Goal: Check status

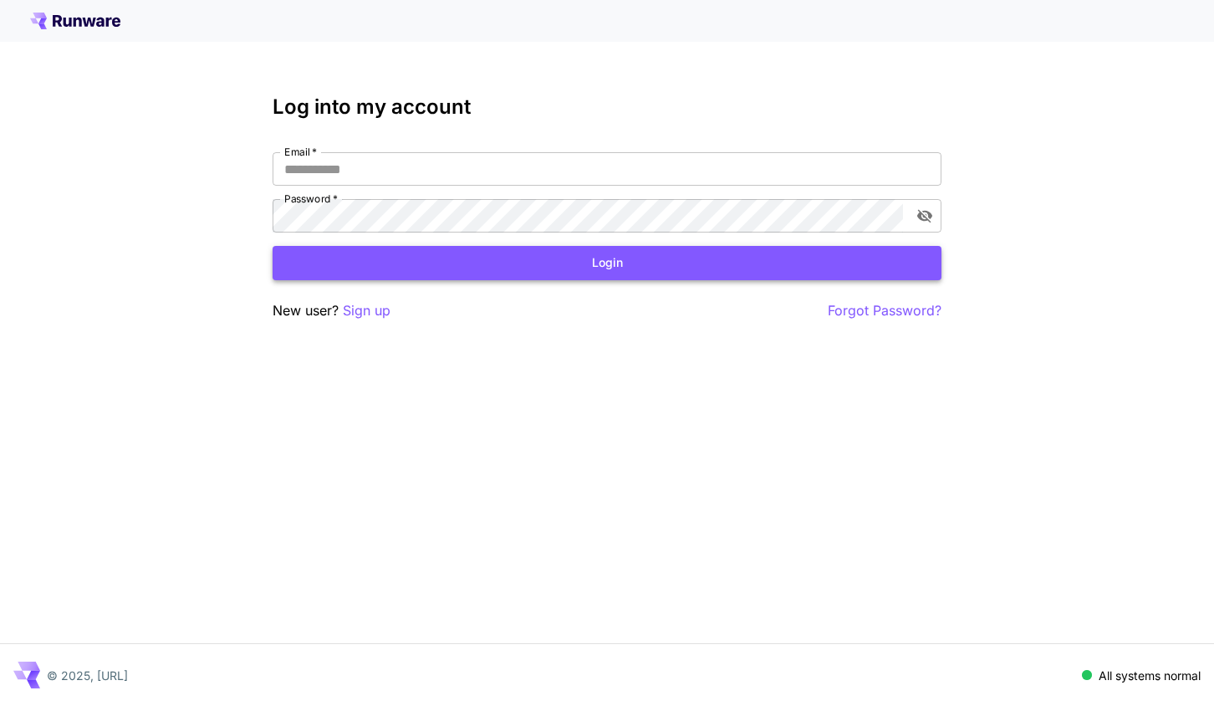
type input "**********"
click at [615, 264] on button "Login" at bounding box center [607, 263] width 669 height 34
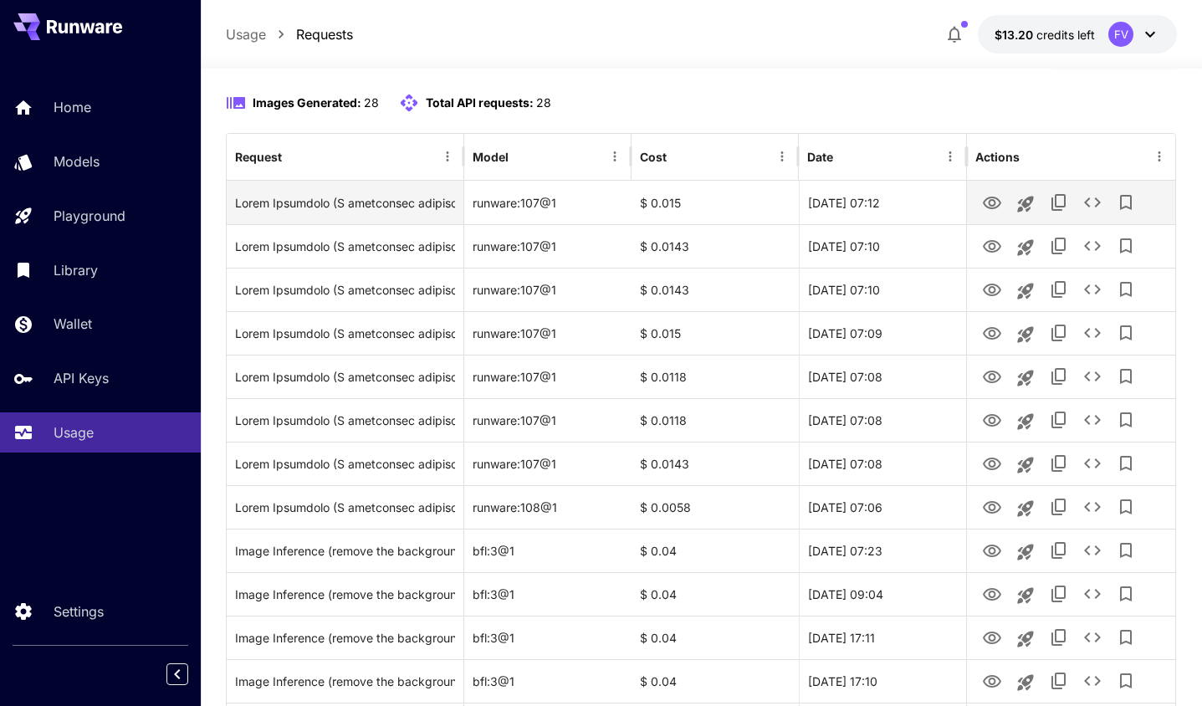
scroll to position [167, 0]
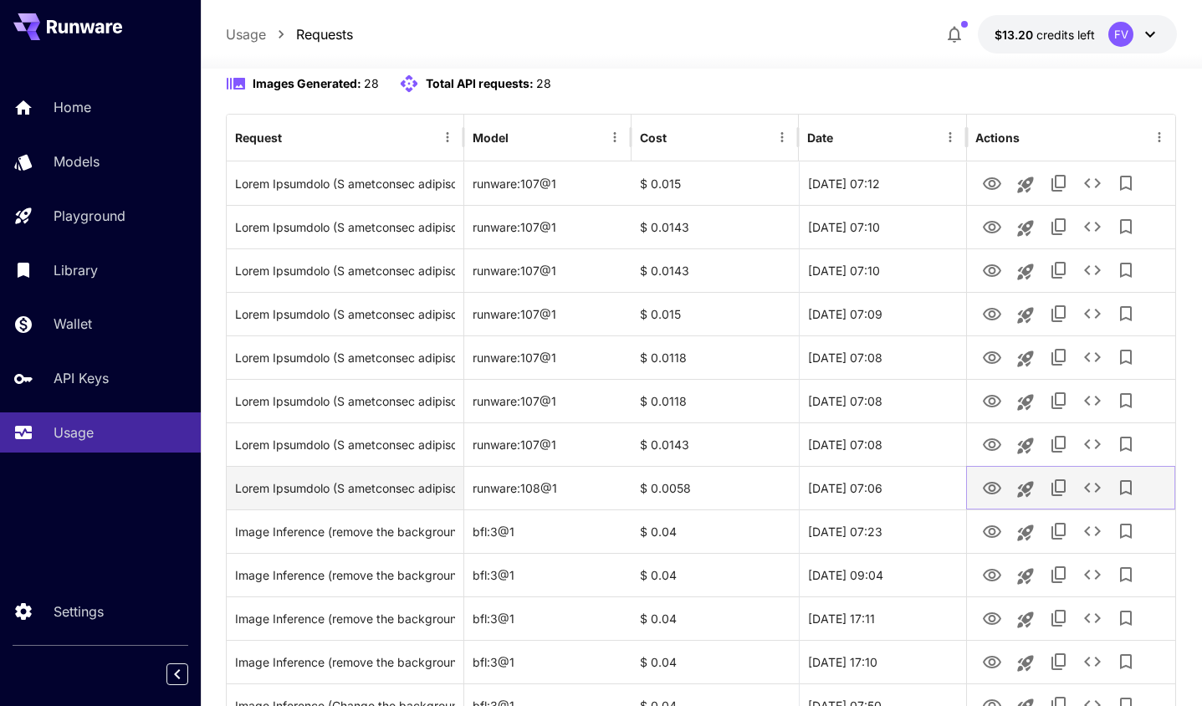
click at [989, 488] on icon "View Image" at bounding box center [992, 488] width 20 height 20
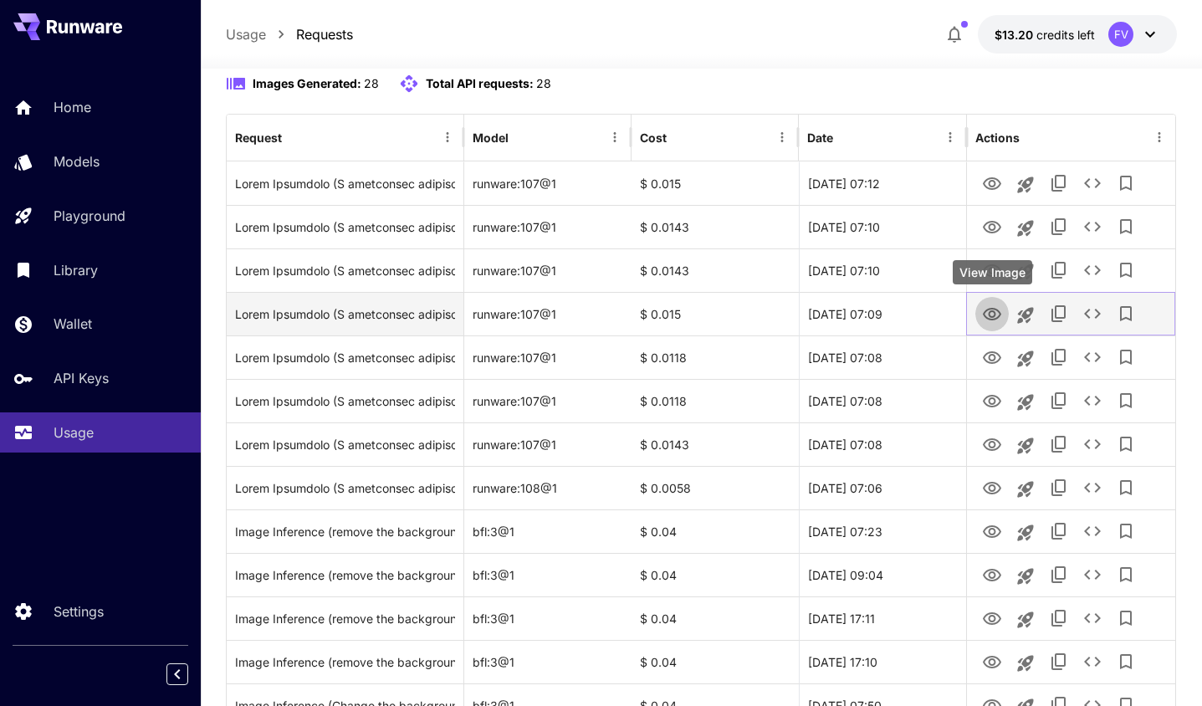
click at [989, 312] on icon "View Image" at bounding box center [992, 314] width 18 height 13
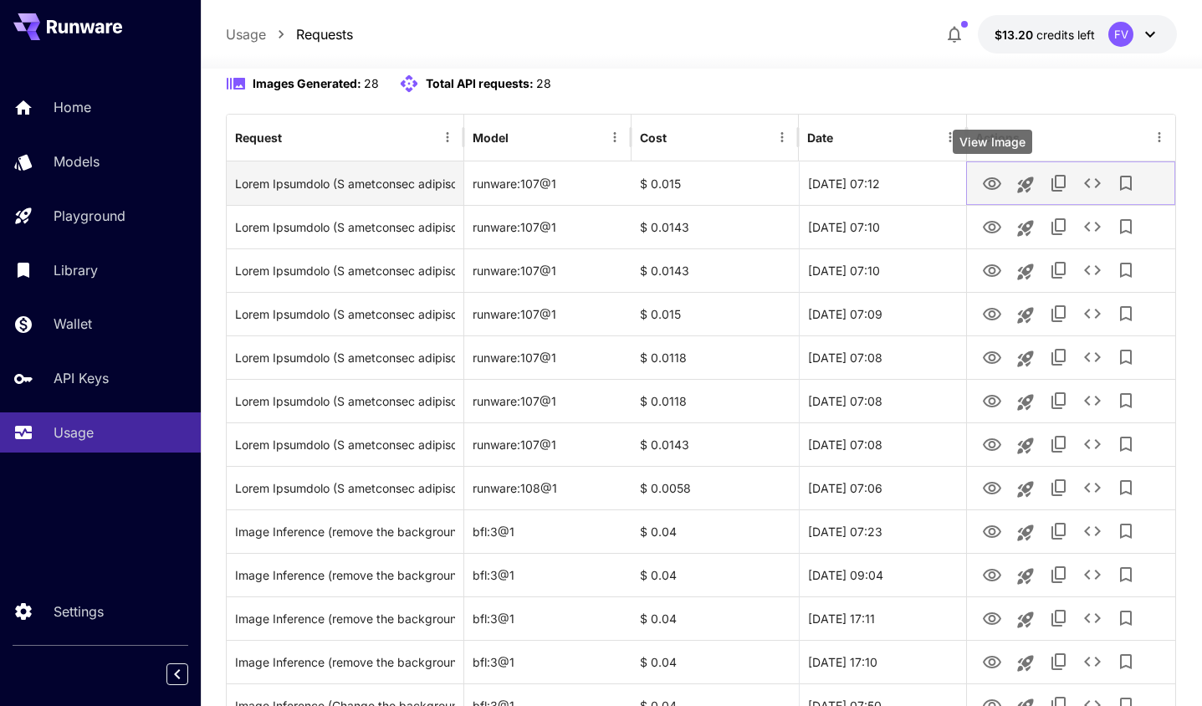
click at [993, 183] on icon "View Image" at bounding box center [992, 184] width 20 height 20
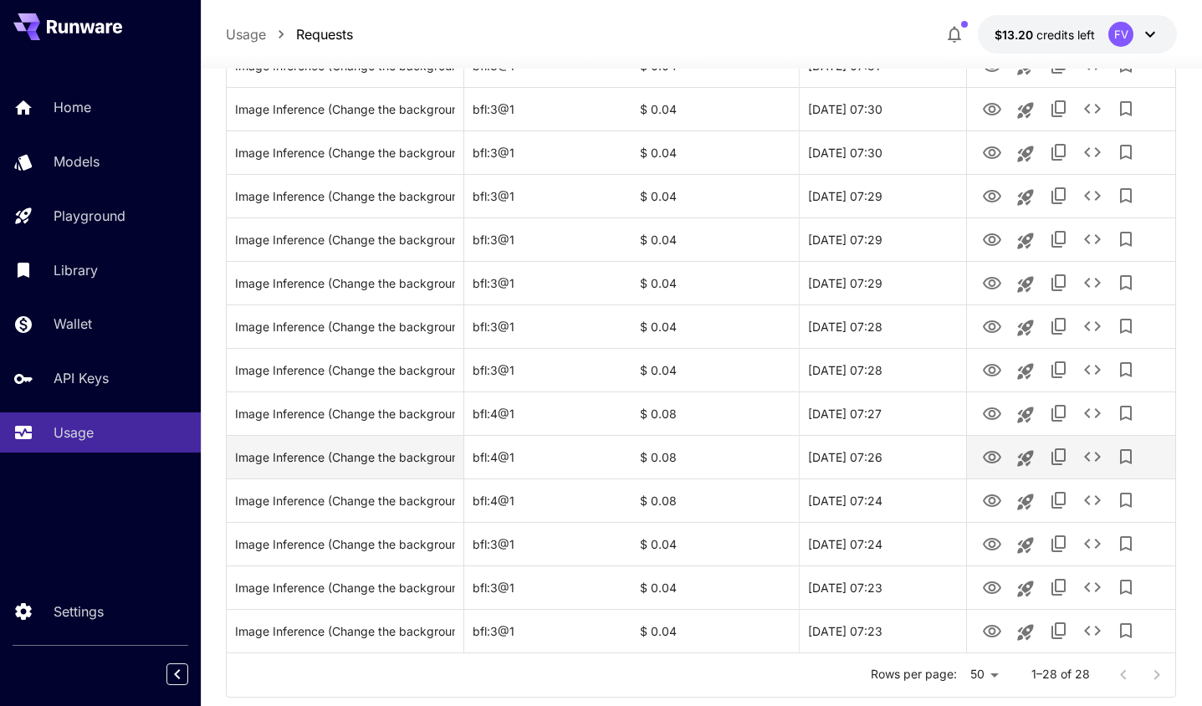
scroll to position [935, 0]
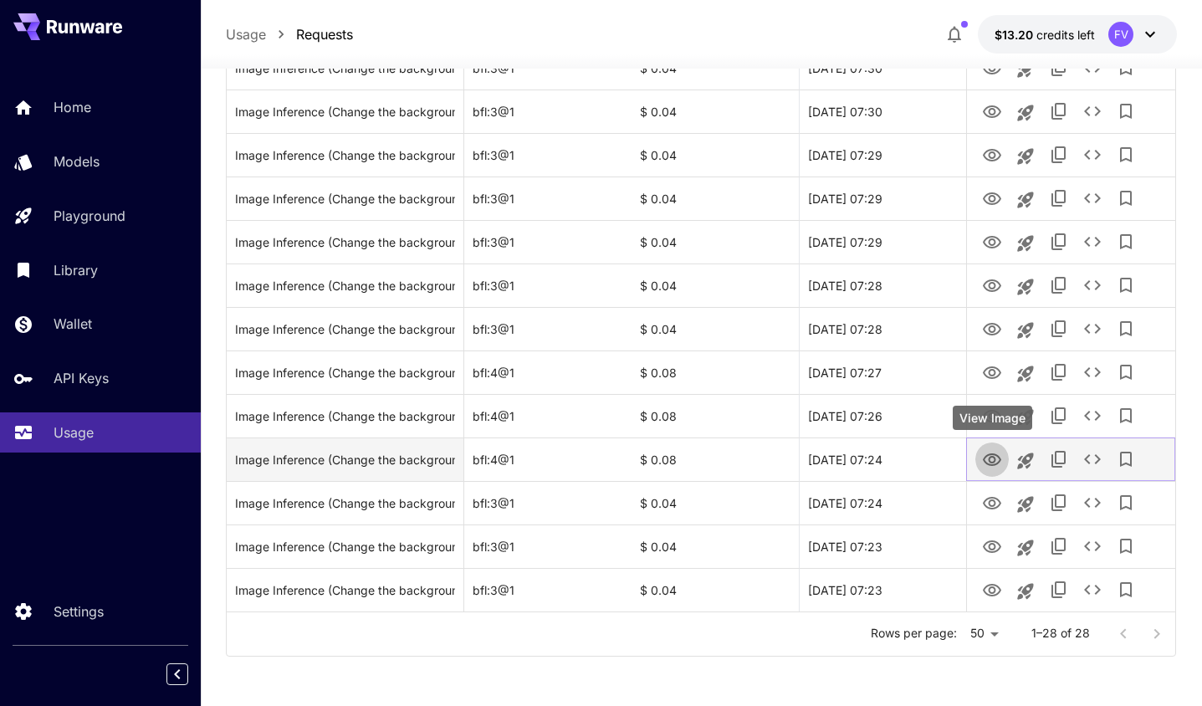
click at [991, 460] on icon "View Image" at bounding box center [992, 460] width 20 height 20
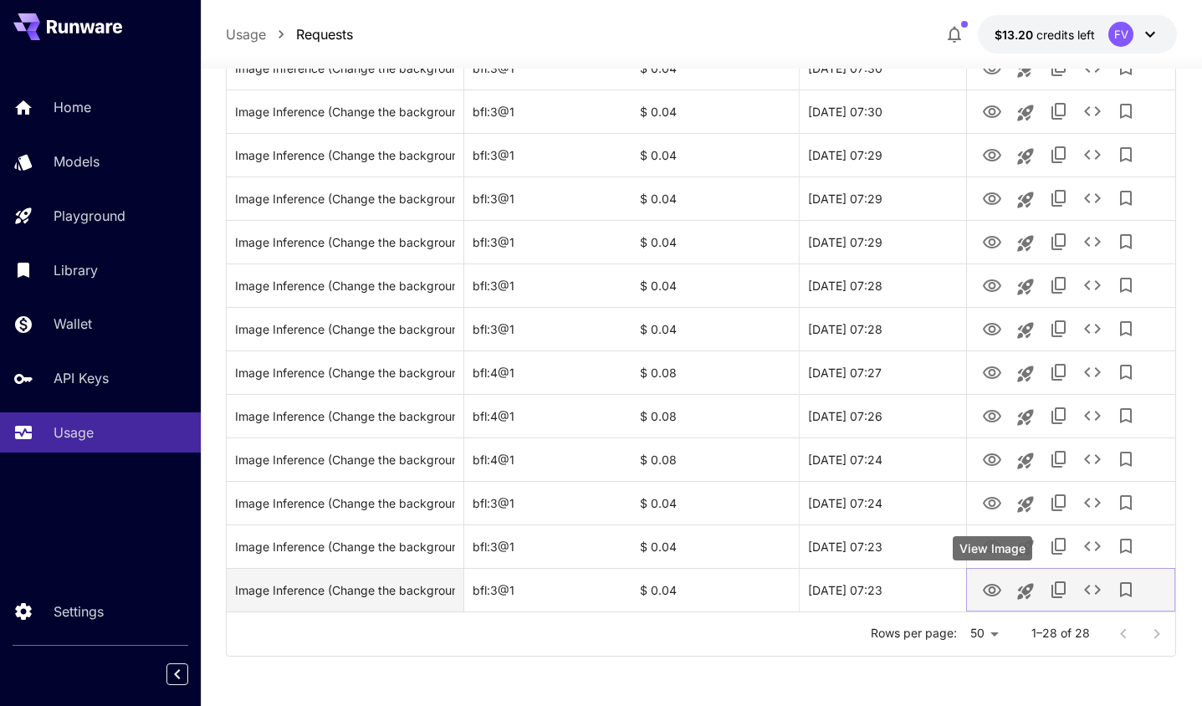
click at [994, 586] on icon "View Image" at bounding box center [992, 590] width 20 height 20
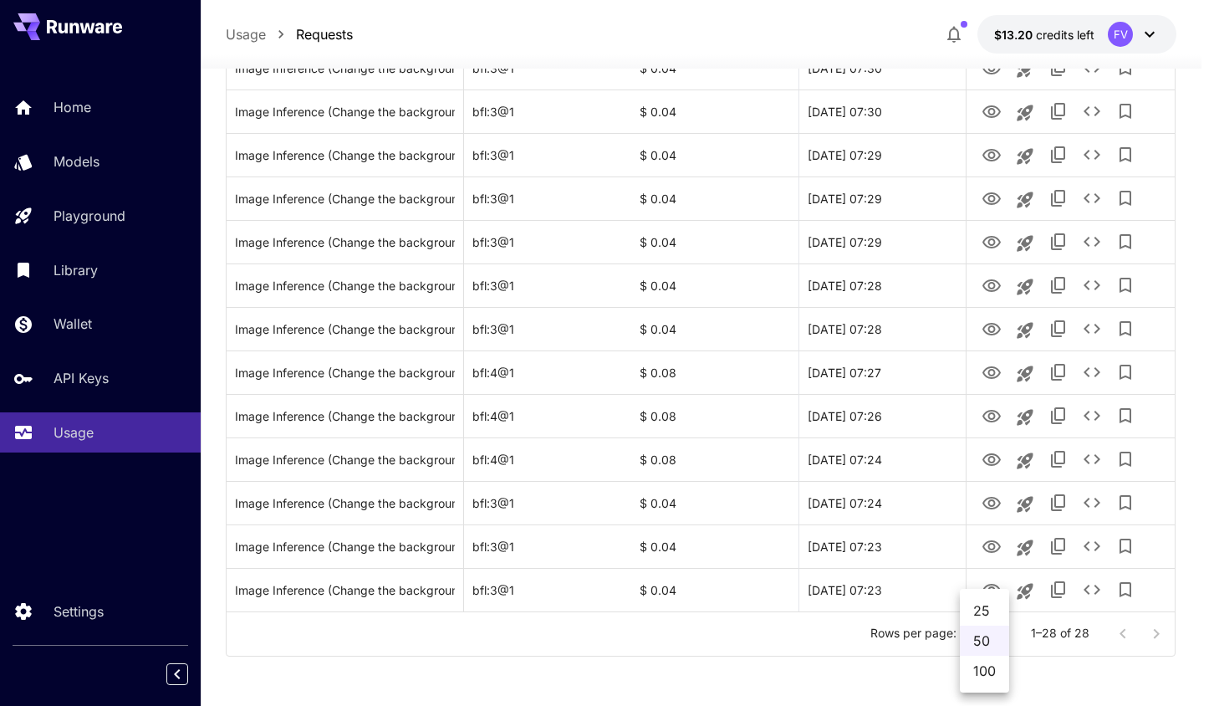
click at [982, 669] on li "100" at bounding box center [984, 671] width 49 height 30
type input "***"
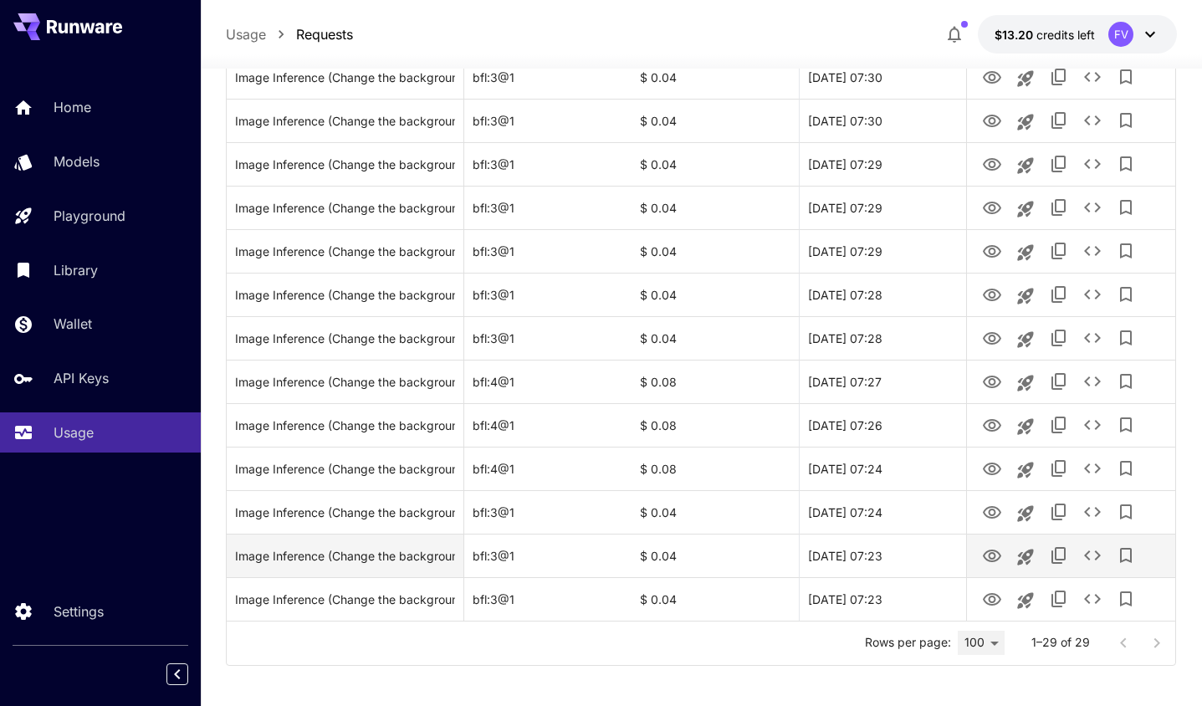
scroll to position [979, 0]
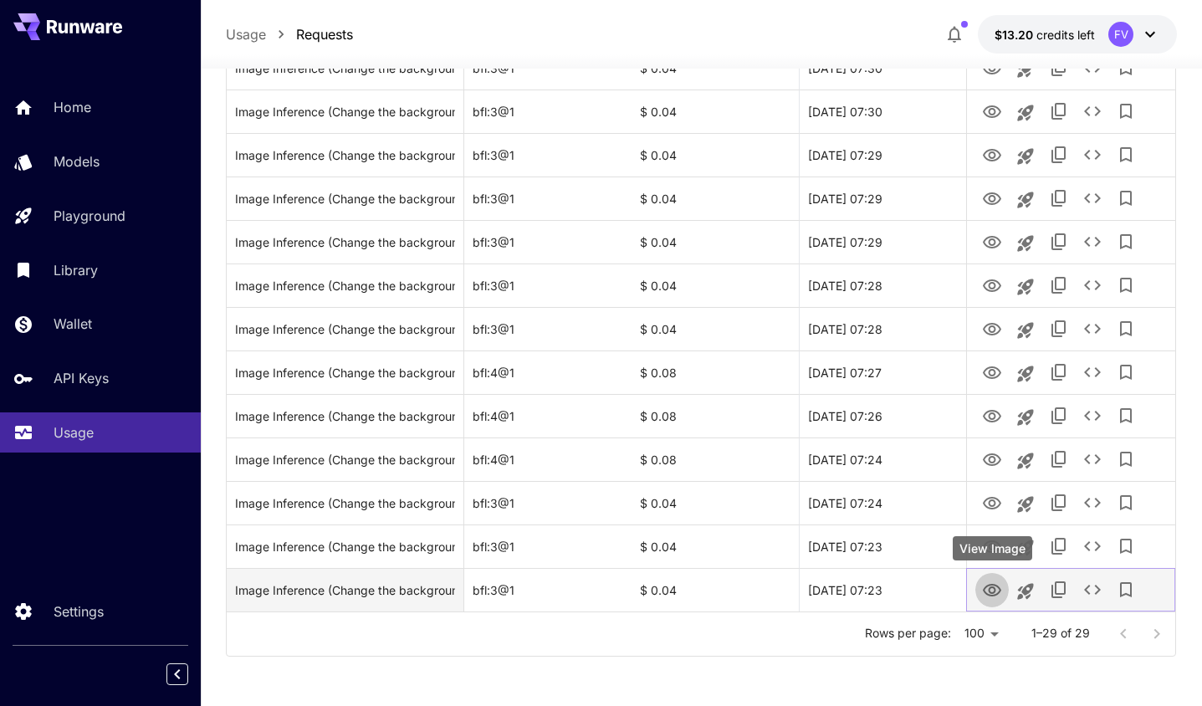
click at [994, 588] on icon "View Image" at bounding box center [992, 590] width 18 height 13
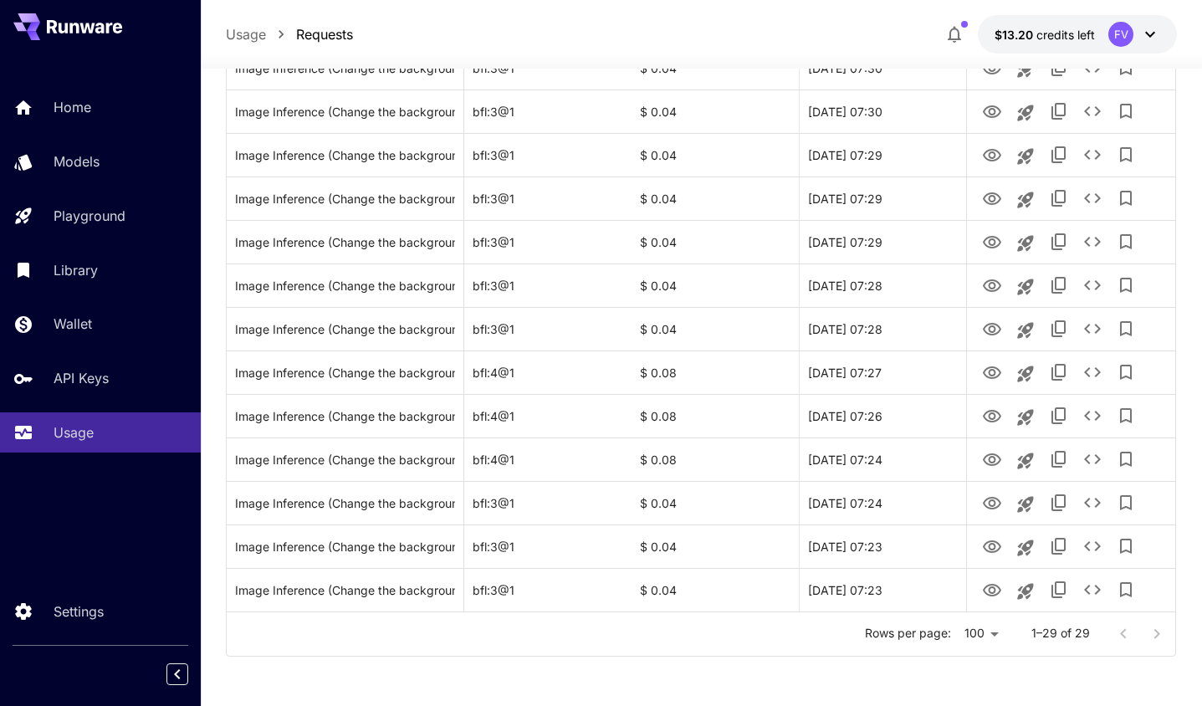
click at [1154, 632] on div at bounding box center [1140, 633] width 67 height 33
click at [1068, 634] on p "1–29 of 29" at bounding box center [1060, 633] width 59 height 17
click at [1157, 631] on div at bounding box center [1140, 633] width 67 height 33
click at [1121, 634] on div at bounding box center [1140, 633] width 67 height 33
click at [1078, 635] on p "1–29 of 29" at bounding box center [1060, 633] width 59 height 17
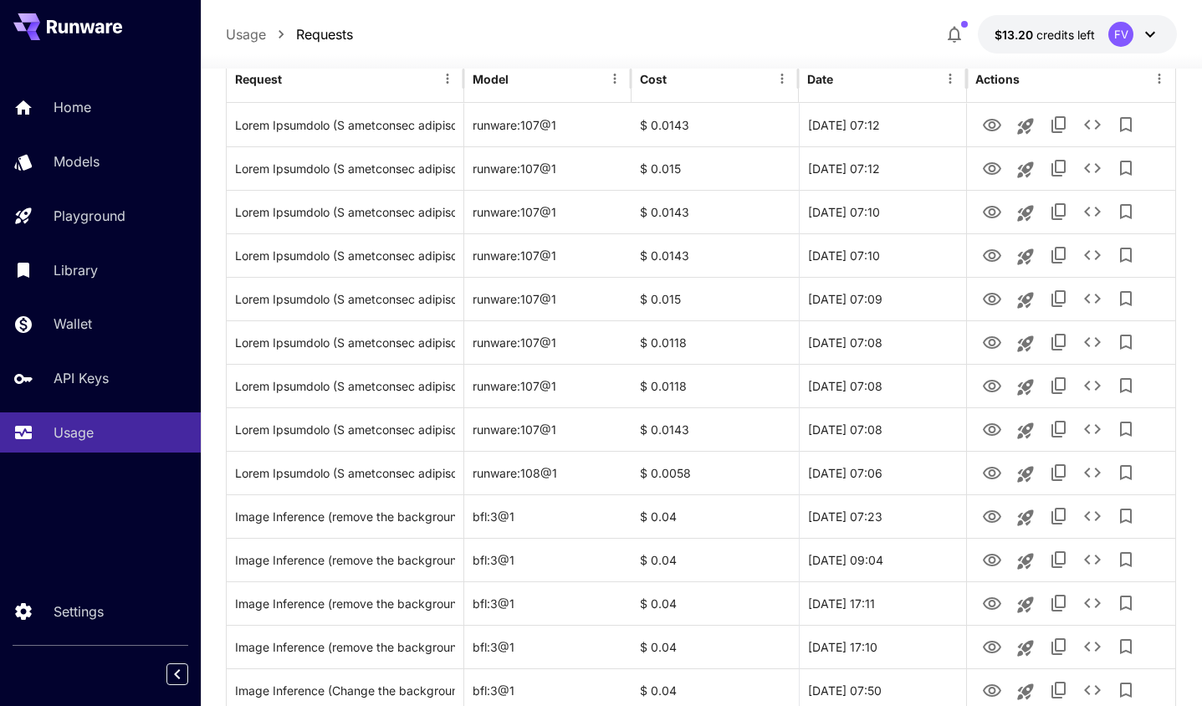
scroll to position [0, 0]
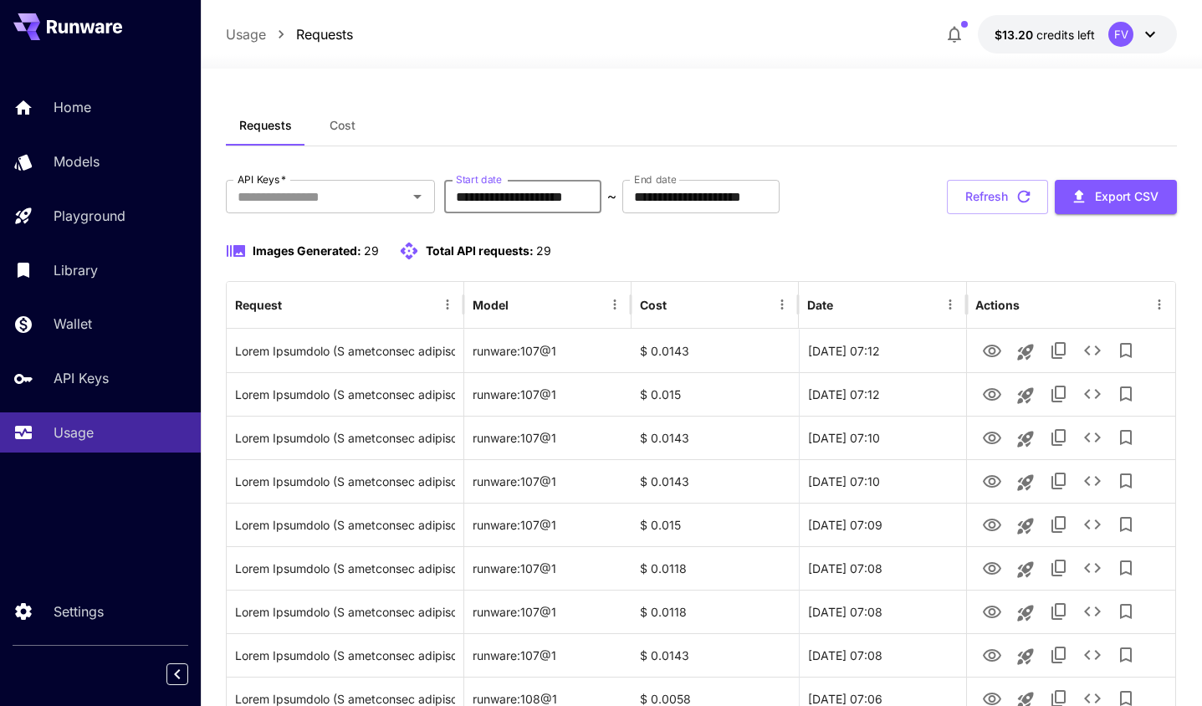
click at [523, 202] on input "**********" at bounding box center [522, 196] width 157 height 33
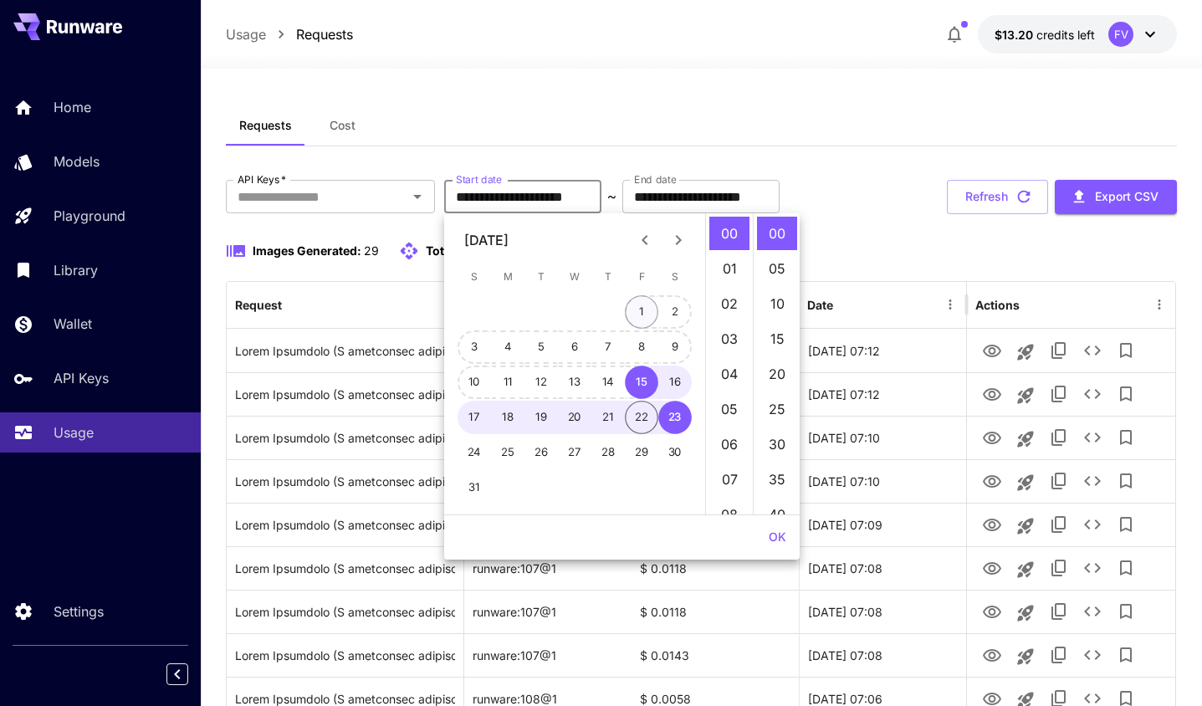
click at [643, 305] on button "1" at bounding box center [641, 311] width 33 height 33
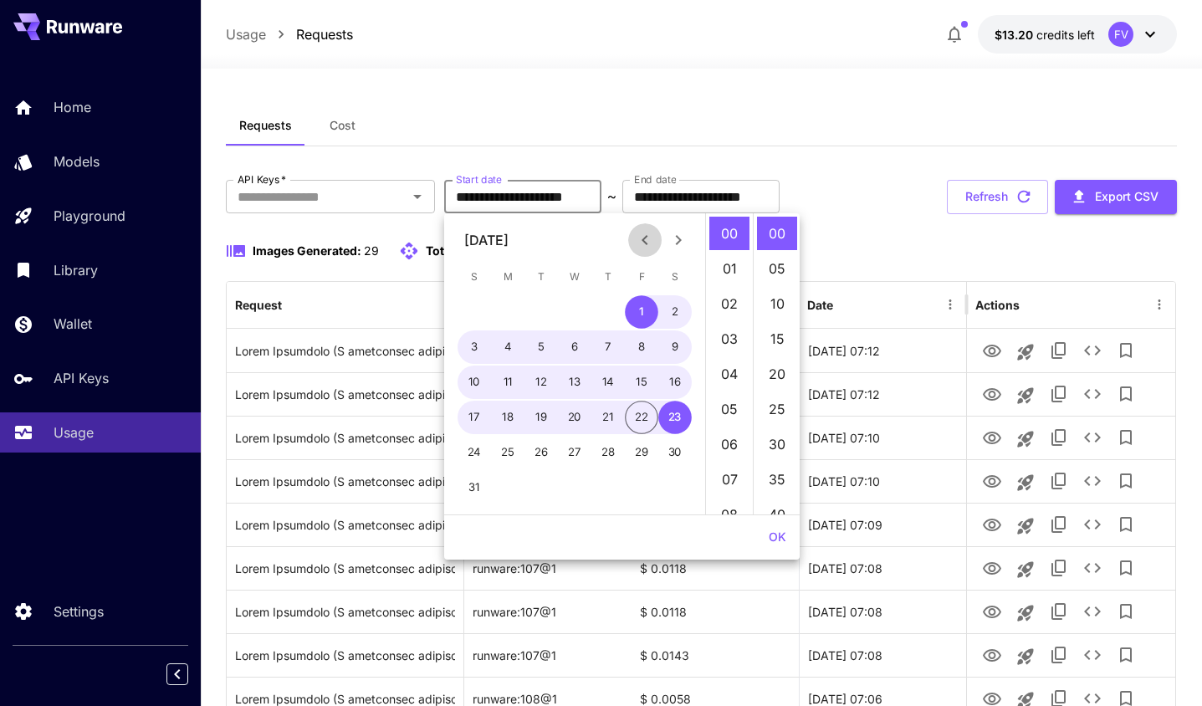
click at [641, 239] on icon "Previous month" at bounding box center [644, 240] width 6 height 10
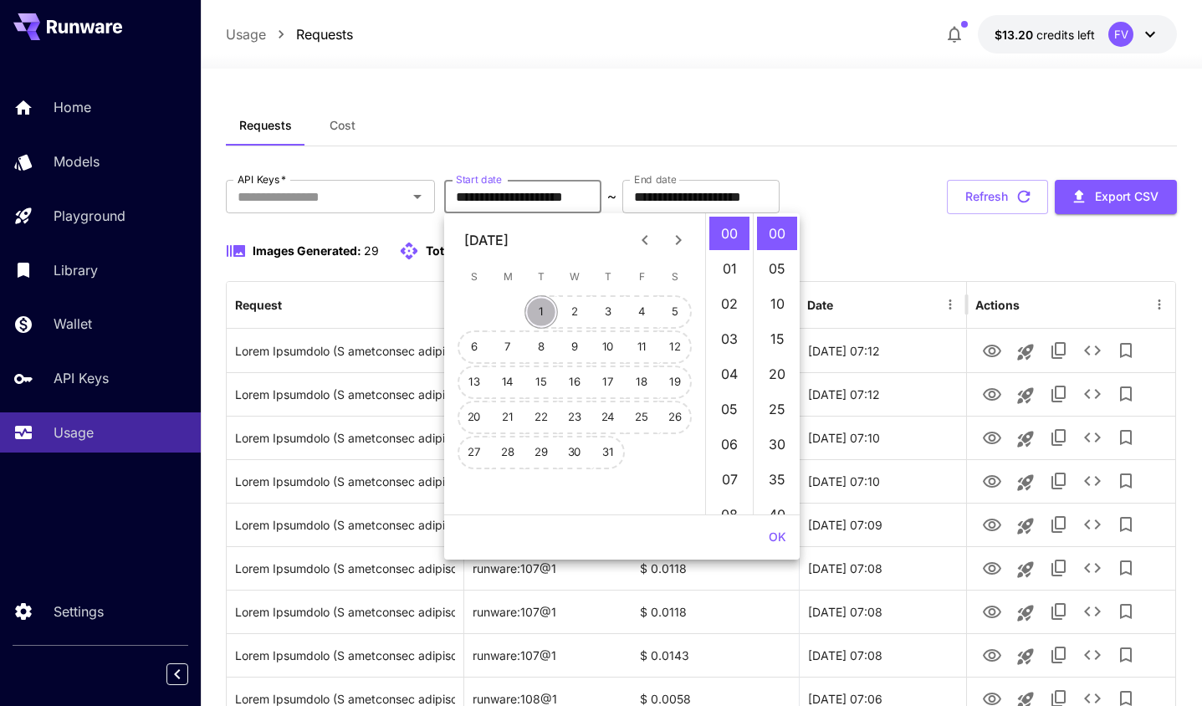
click at [541, 305] on button "1" at bounding box center [540, 311] width 33 height 33
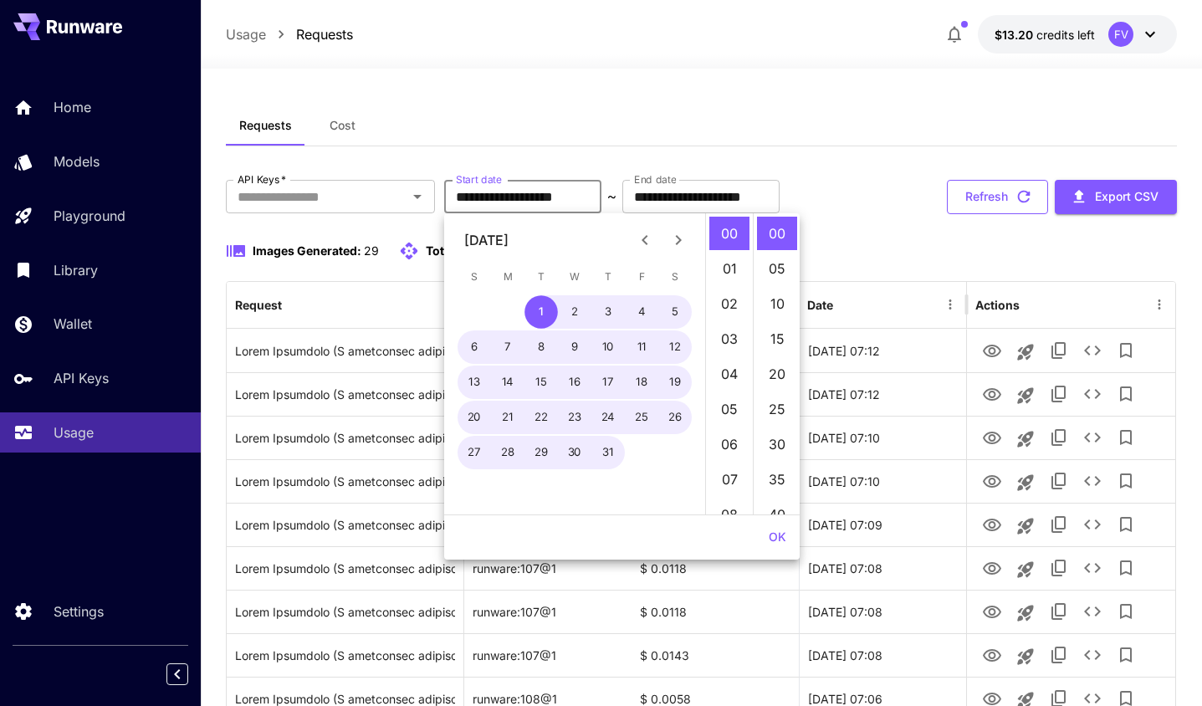
click at [994, 200] on button "Refresh" at bounding box center [997, 197] width 101 height 34
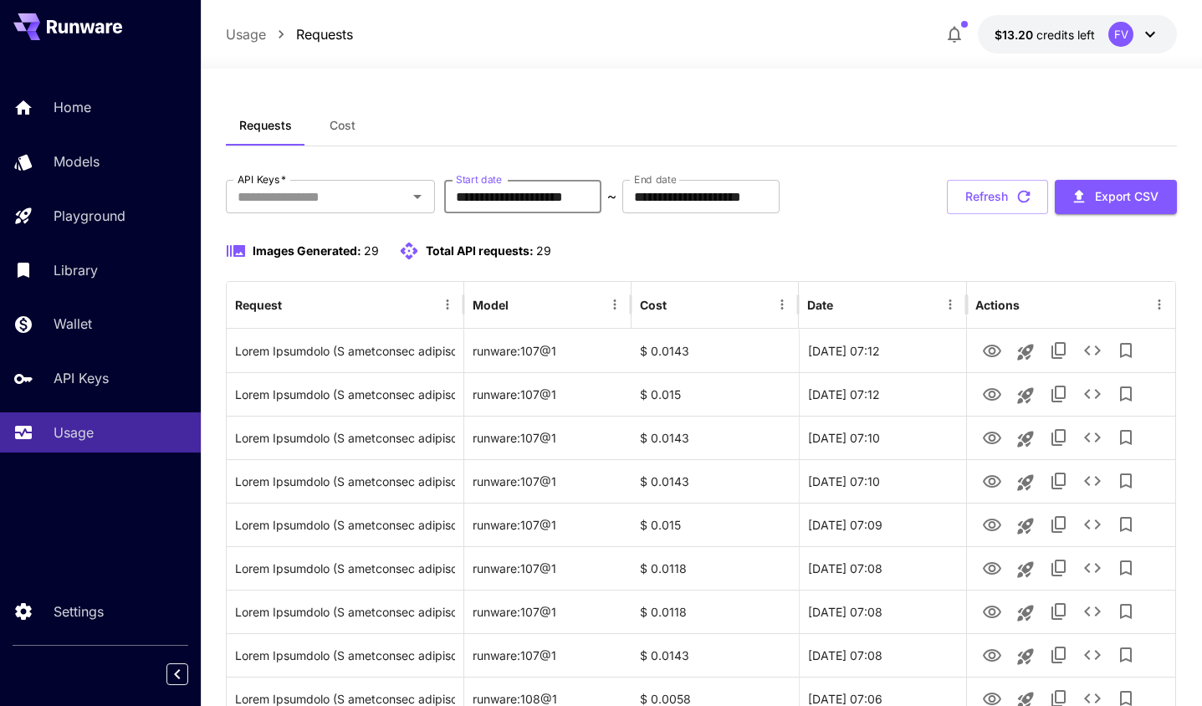
click at [579, 199] on input "**********" at bounding box center [522, 196] width 157 height 33
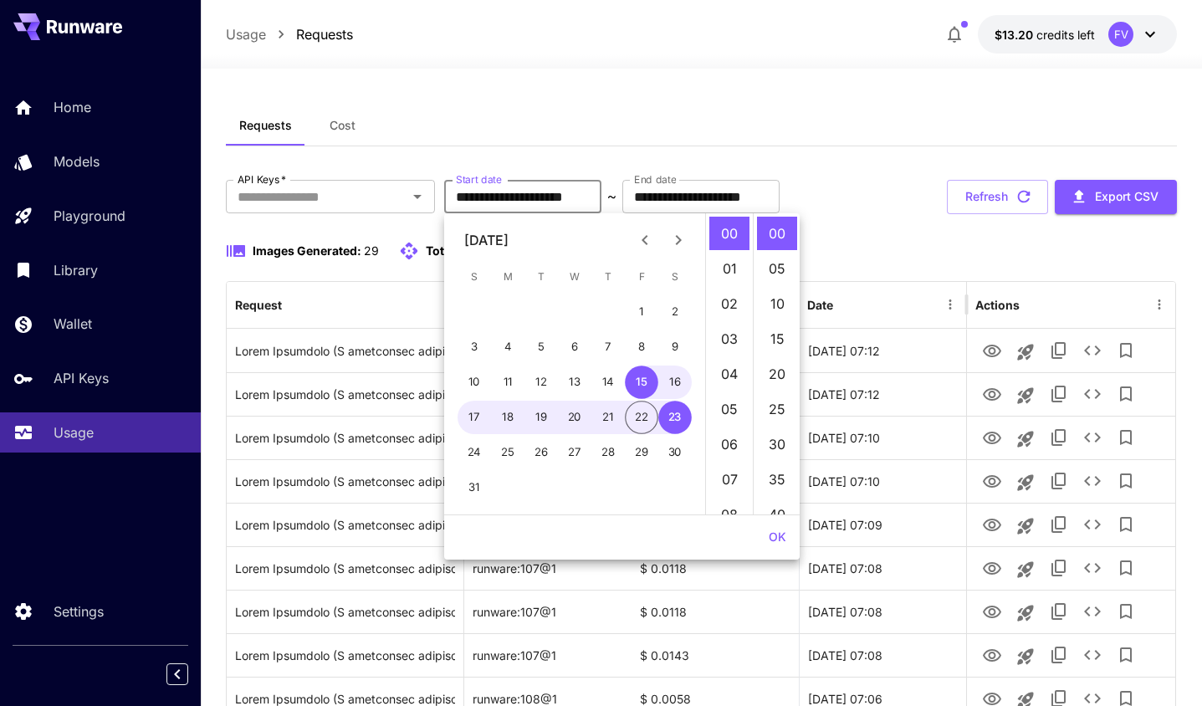
click at [646, 237] on icon "Previous month" at bounding box center [645, 240] width 20 height 20
click at [540, 313] on button "1" at bounding box center [540, 311] width 33 height 33
type input "**********"
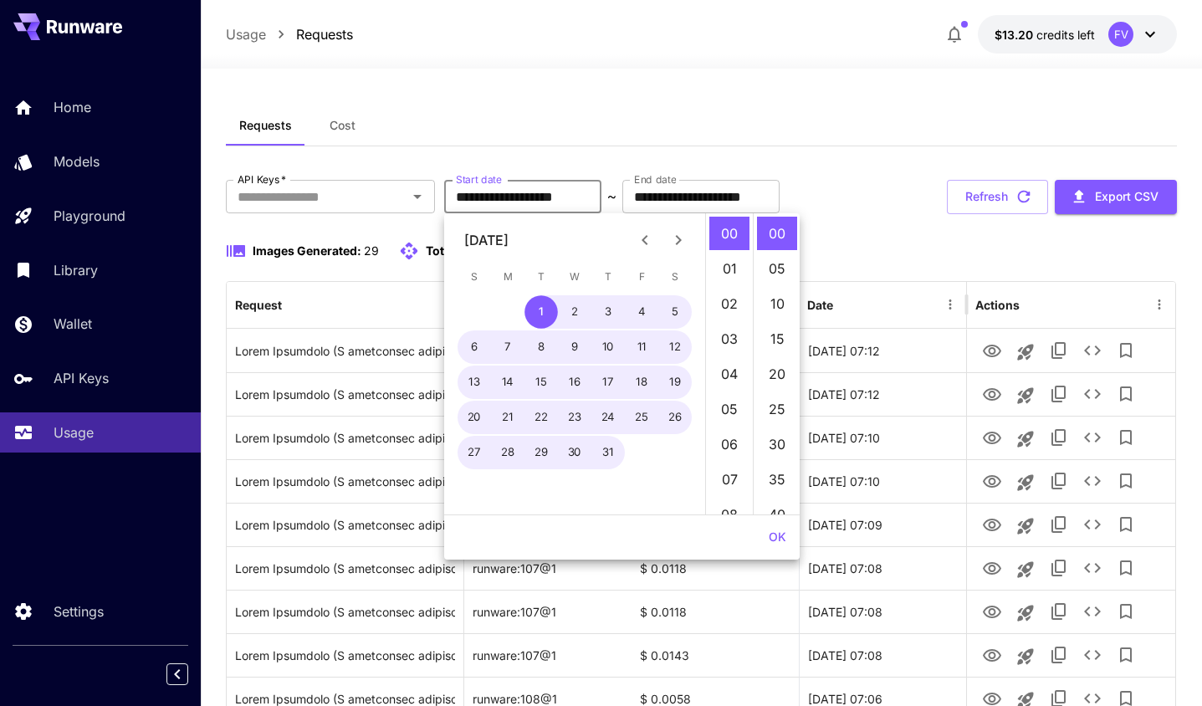
click at [778, 534] on button "OK" at bounding box center [777, 537] width 31 height 31
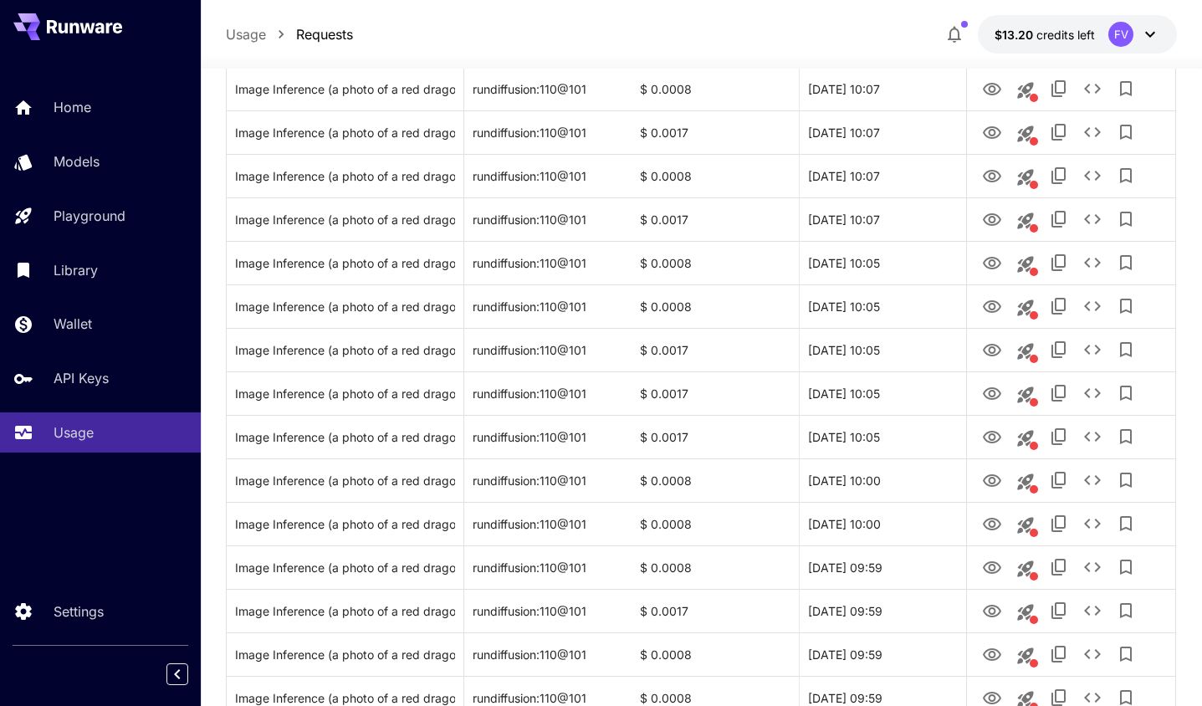
scroll to position [3680, 0]
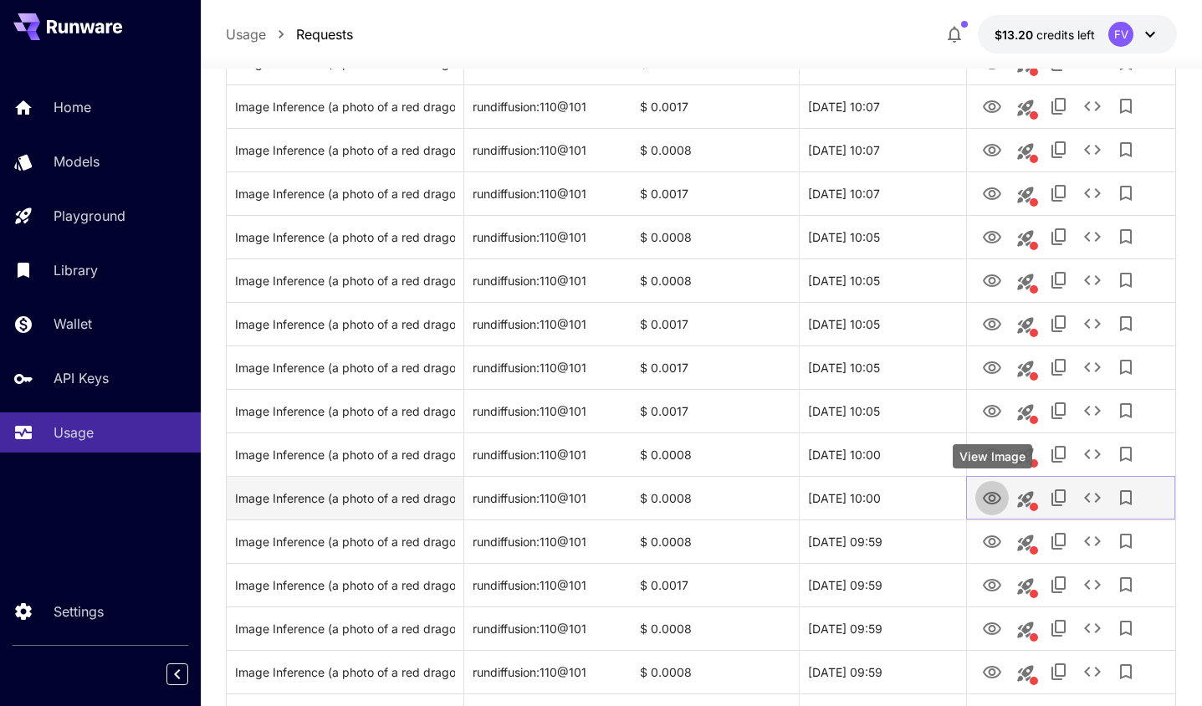
click at [994, 498] on icon "View Image" at bounding box center [992, 498] width 18 height 13
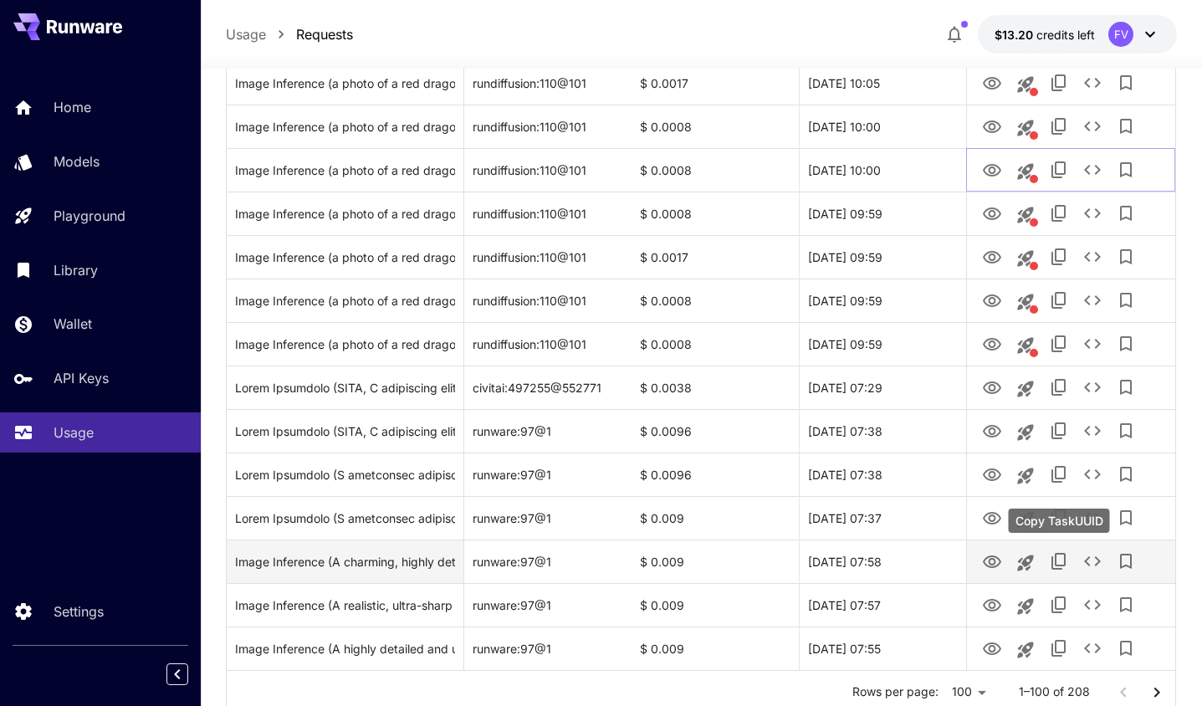
scroll to position [4066, 0]
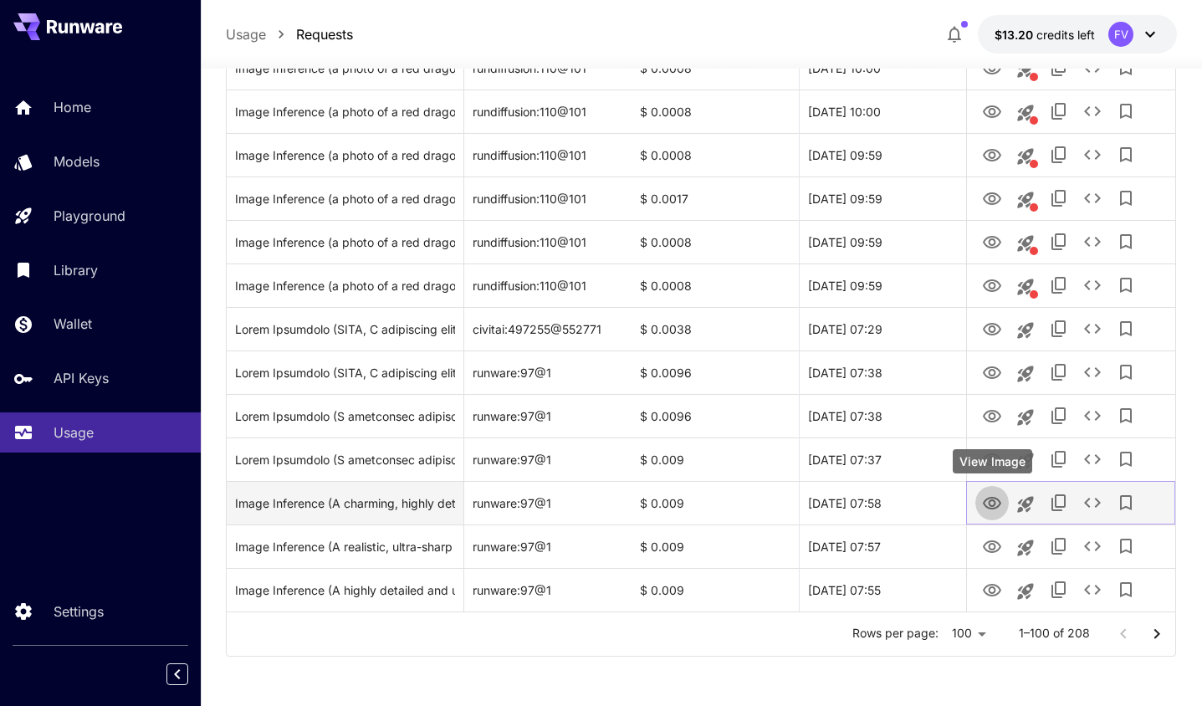
click at [991, 503] on icon "View Image" at bounding box center [992, 503] width 20 height 20
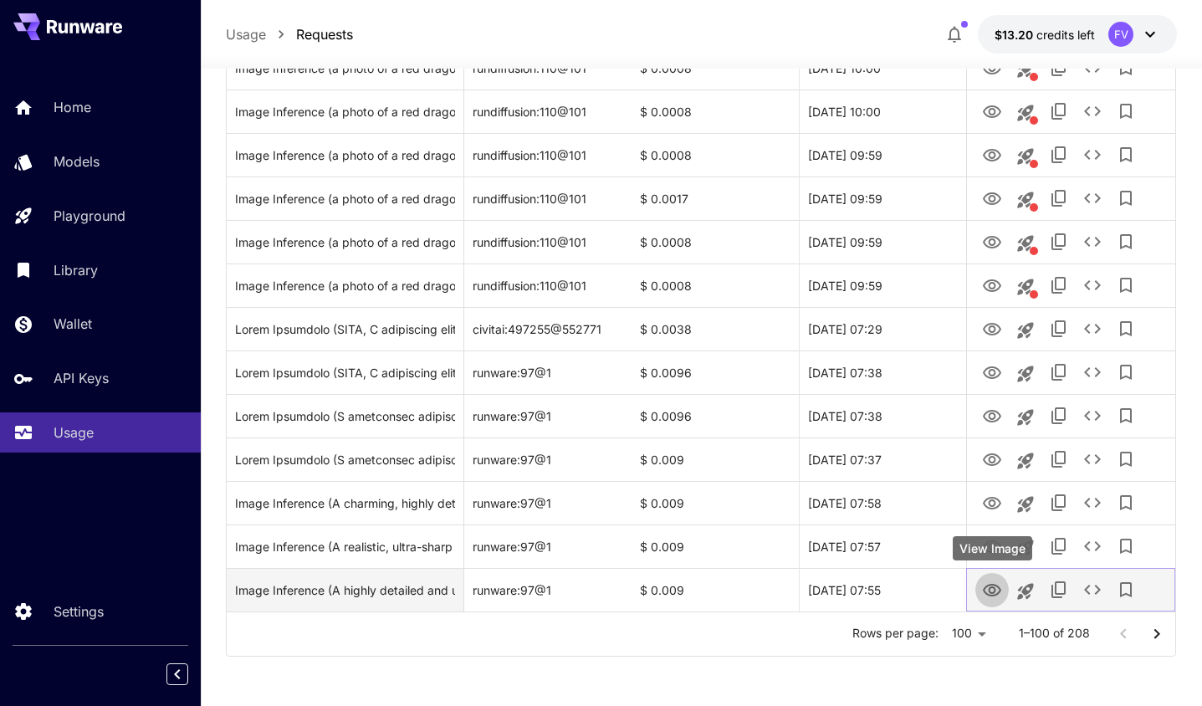
click at [995, 588] on icon "View Image" at bounding box center [992, 590] width 20 height 20
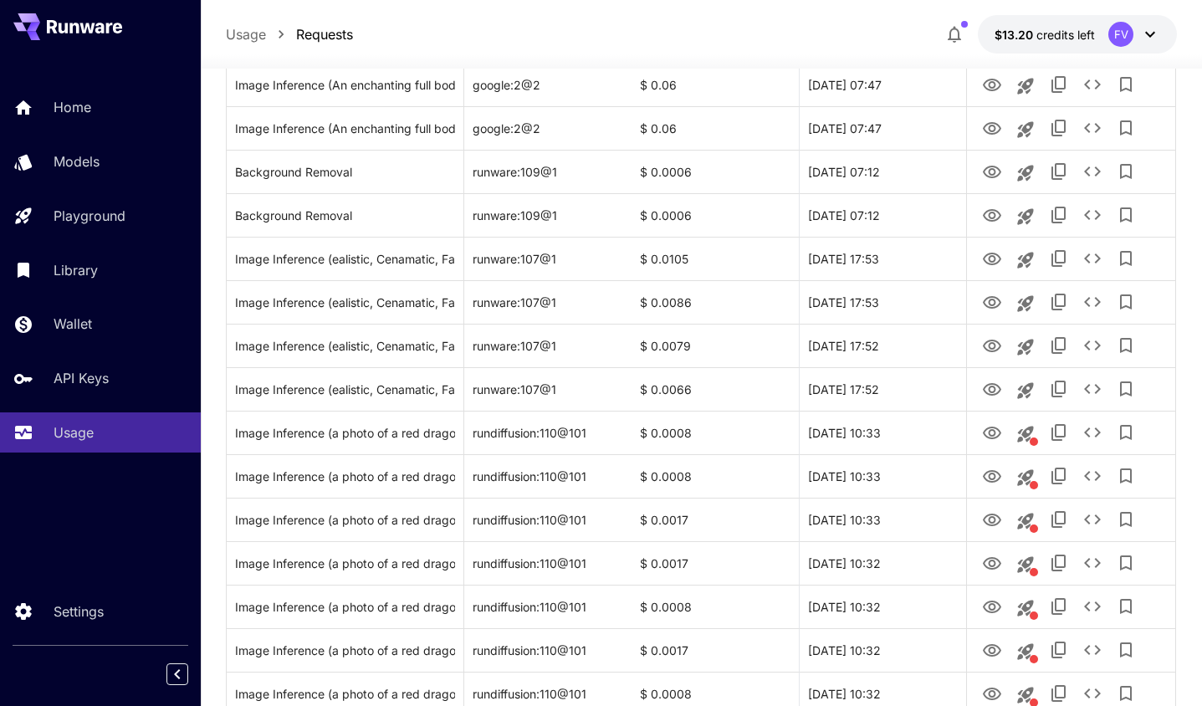
scroll to position [2812, 0]
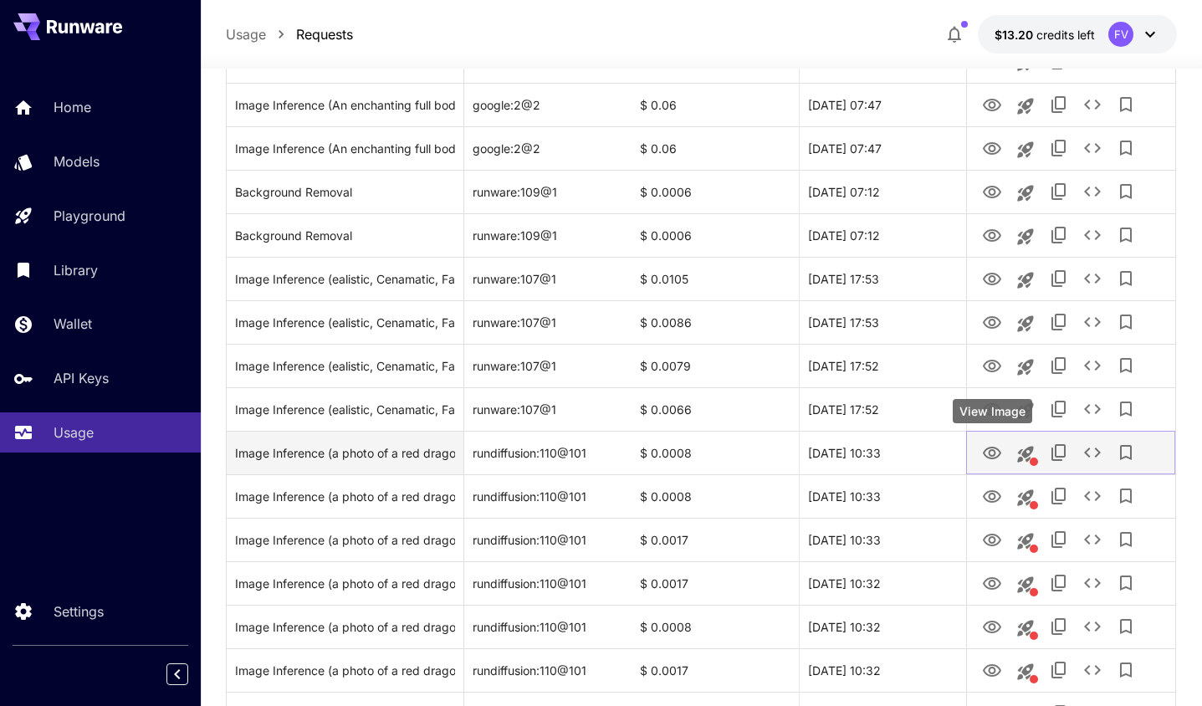
click at [987, 448] on icon "View Image" at bounding box center [992, 453] width 18 height 13
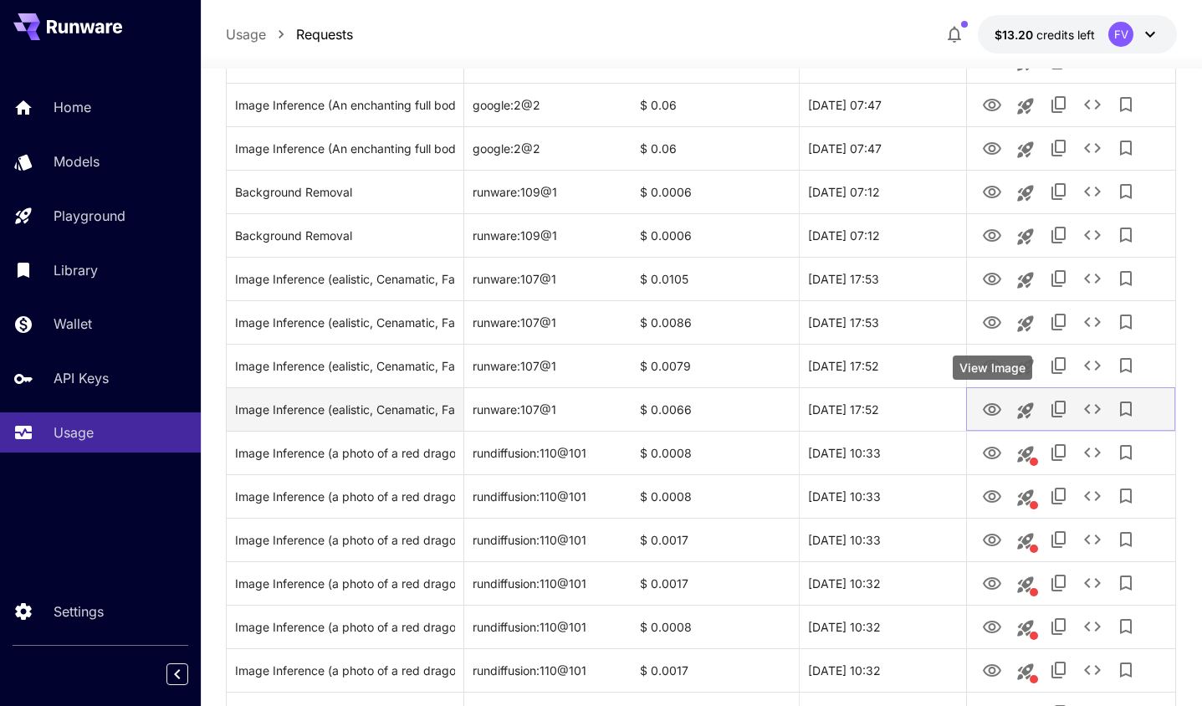
click at [991, 406] on icon "View Image" at bounding box center [992, 409] width 18 height 13
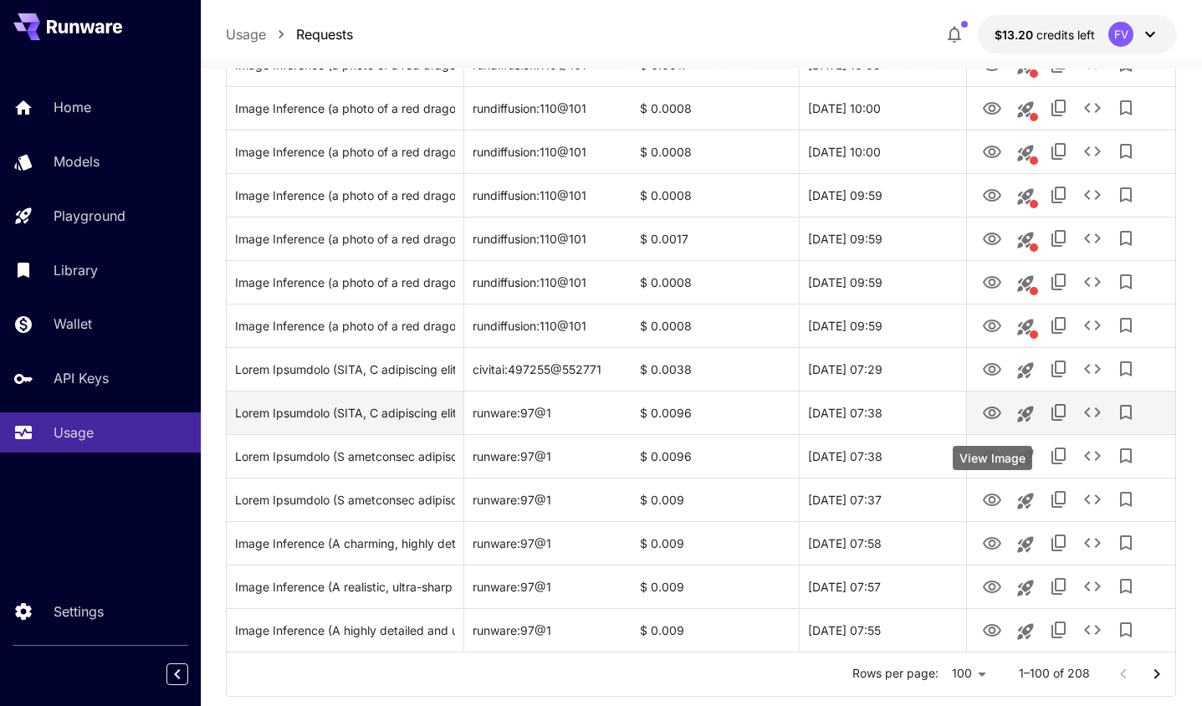
scroll to position [4066, 0]
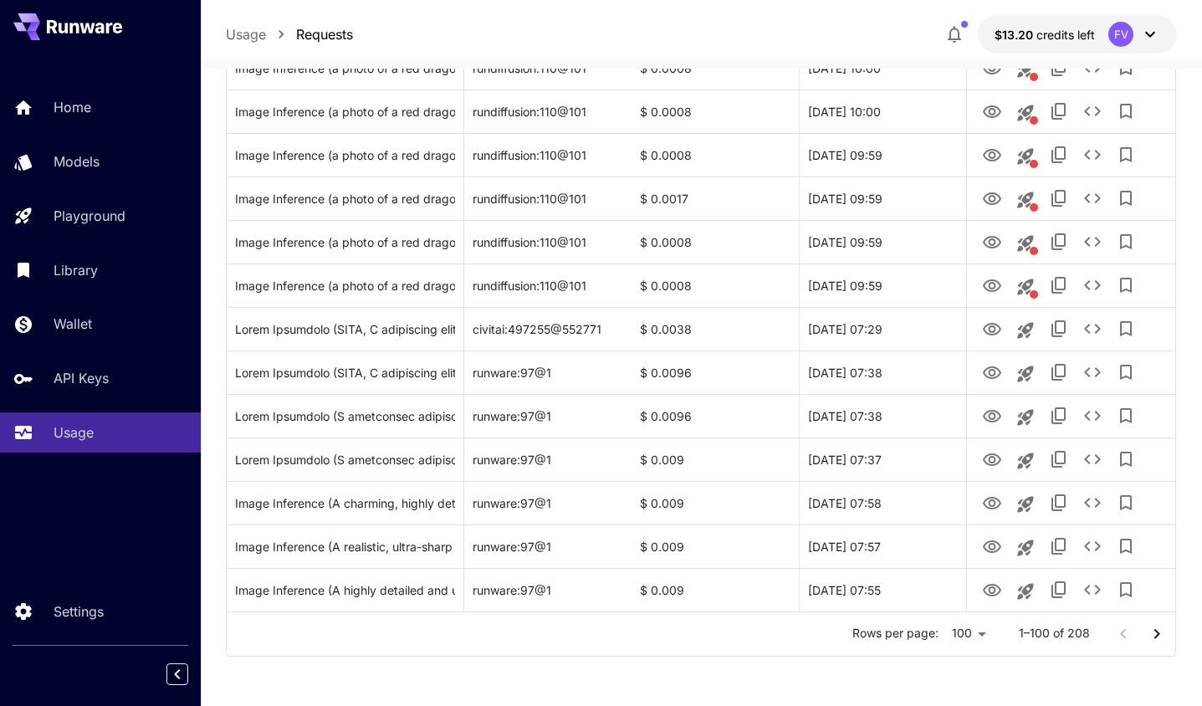
click at [1153, 632] on icon "Go to next page" at bounding box center [1157, 634] width 20 height 20
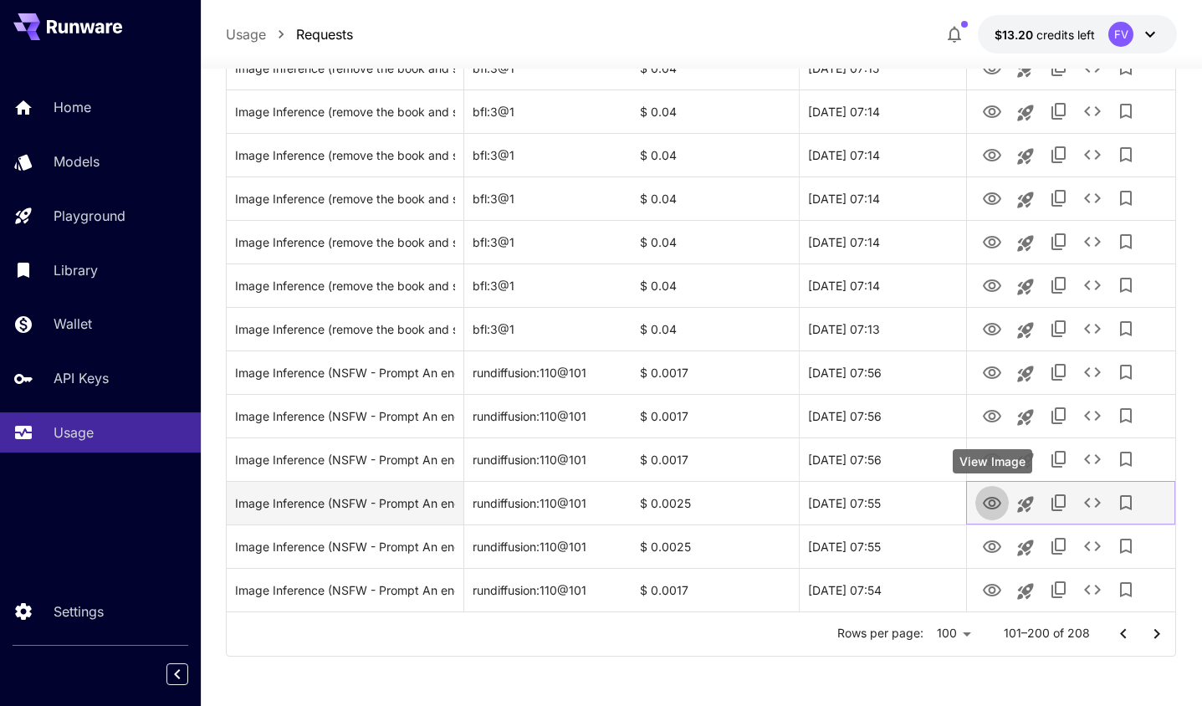
click at [987, 505] on icon "View Image" at bounding box center [992, 503] width 20 height 20
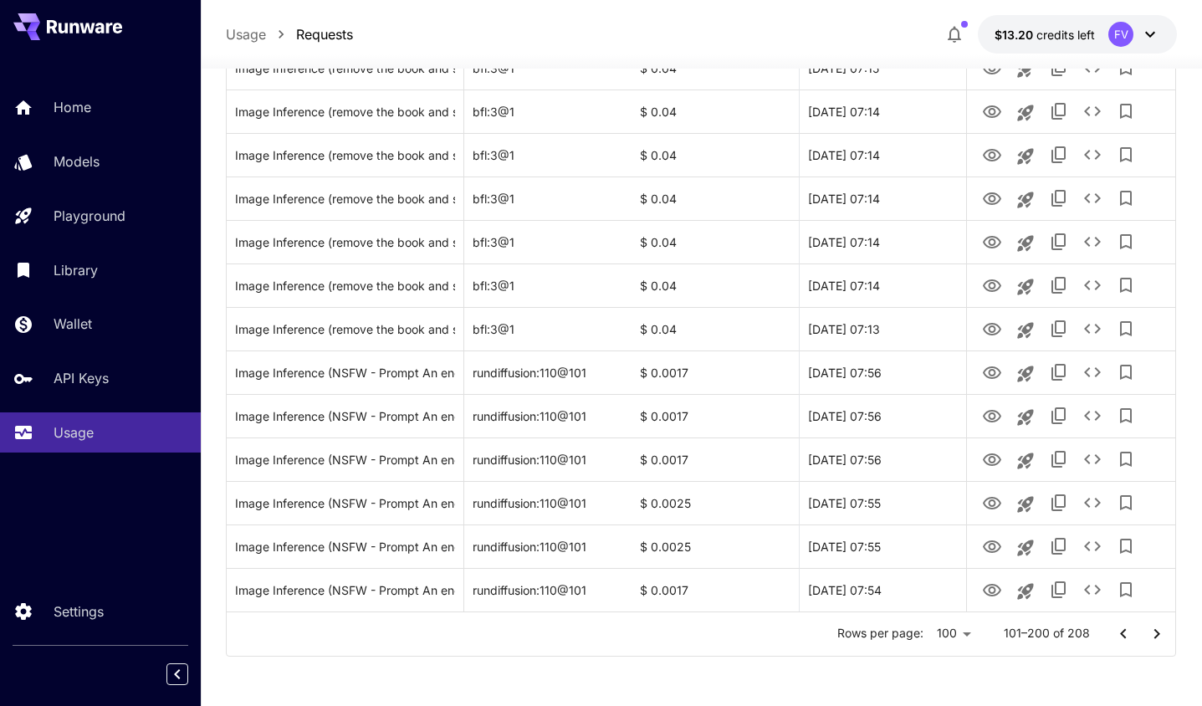
click at [1153, 624] on button "Go to next page" at bounding box center [1156, 633] width 33 height 33
click at [1153, 626] on div at bounding box center [1140, 633] width 67 height 33
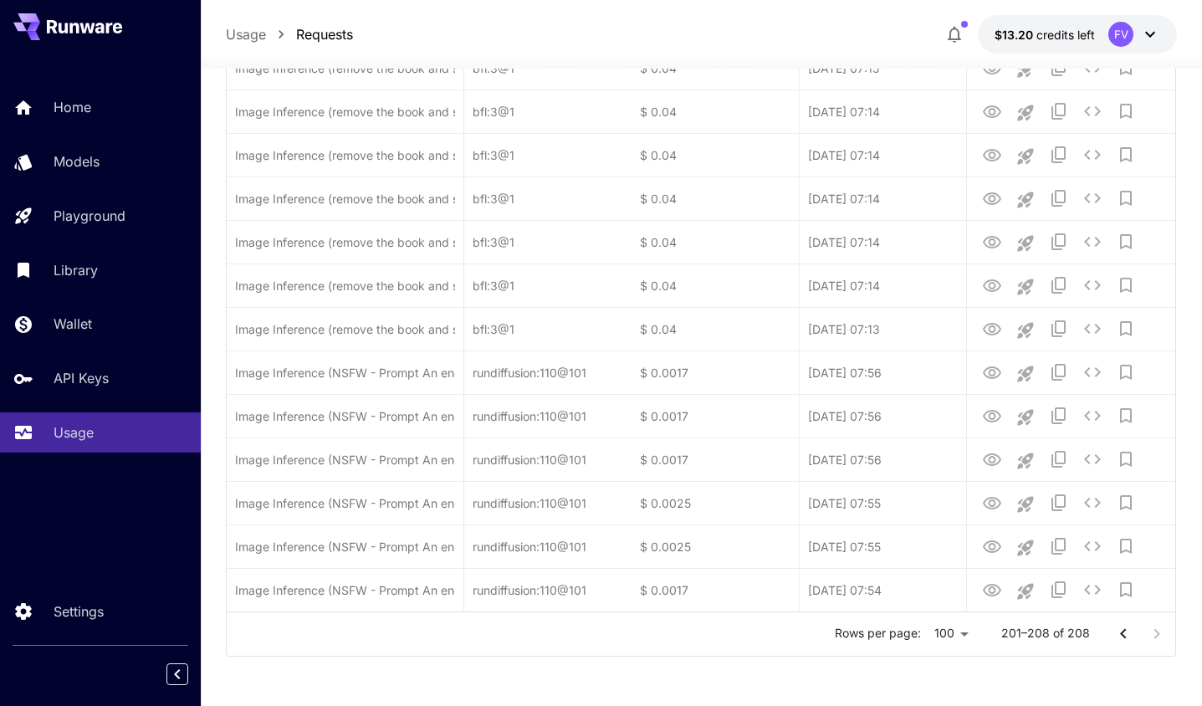
click at [1154, 626] on div at bounding box center [1140, 633] width 67 height 33
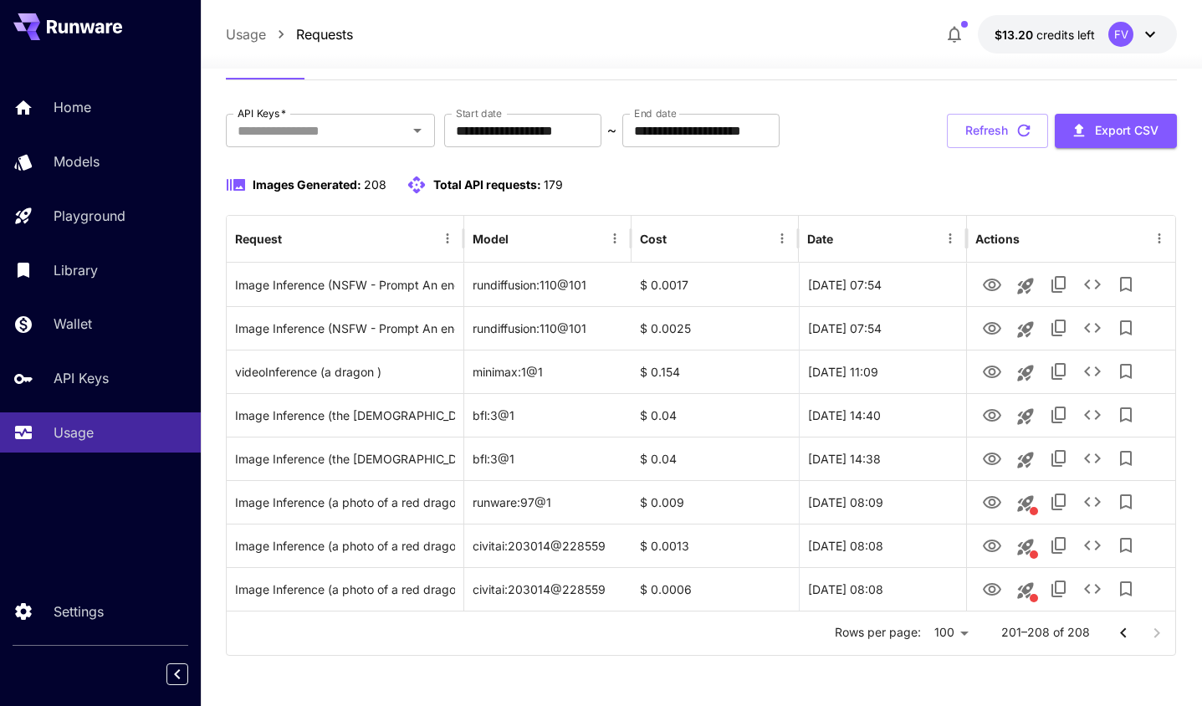
scroll to position [65, 0]
click at [986, 374] on div "View Image" at bounding box center [992, 374] width 79 height 24
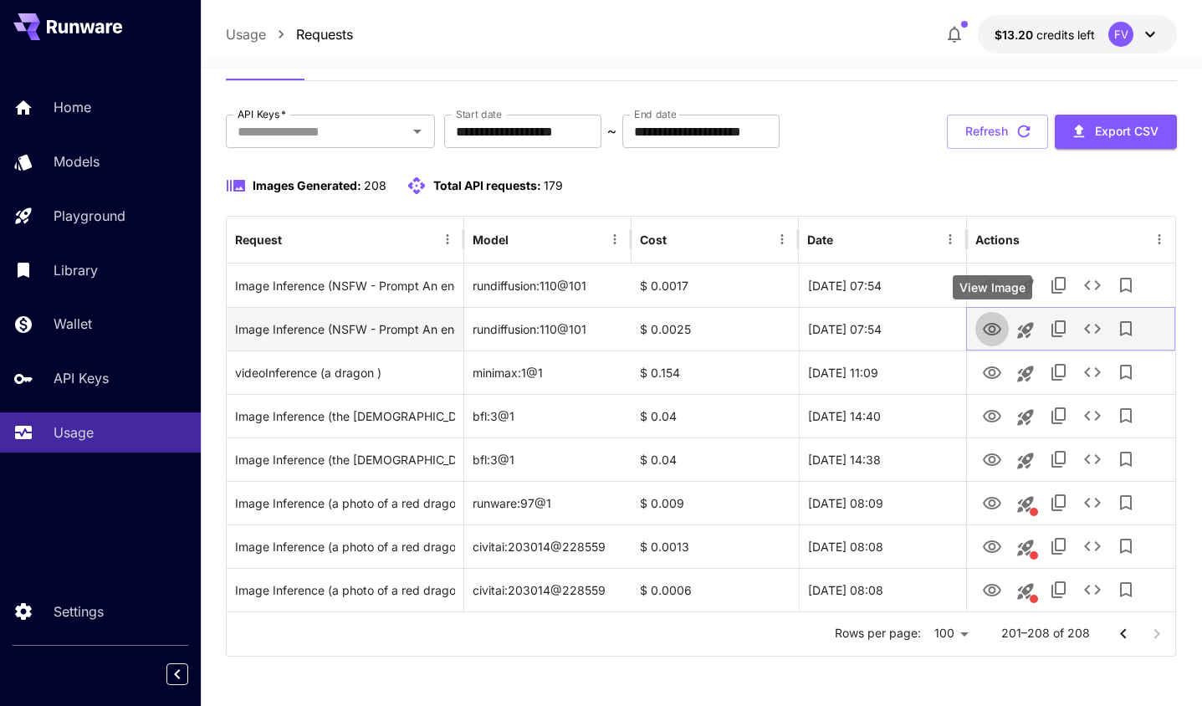
click at [990, 338] on icon "View Image" at bounding box center [992, 329] width 20 height 20
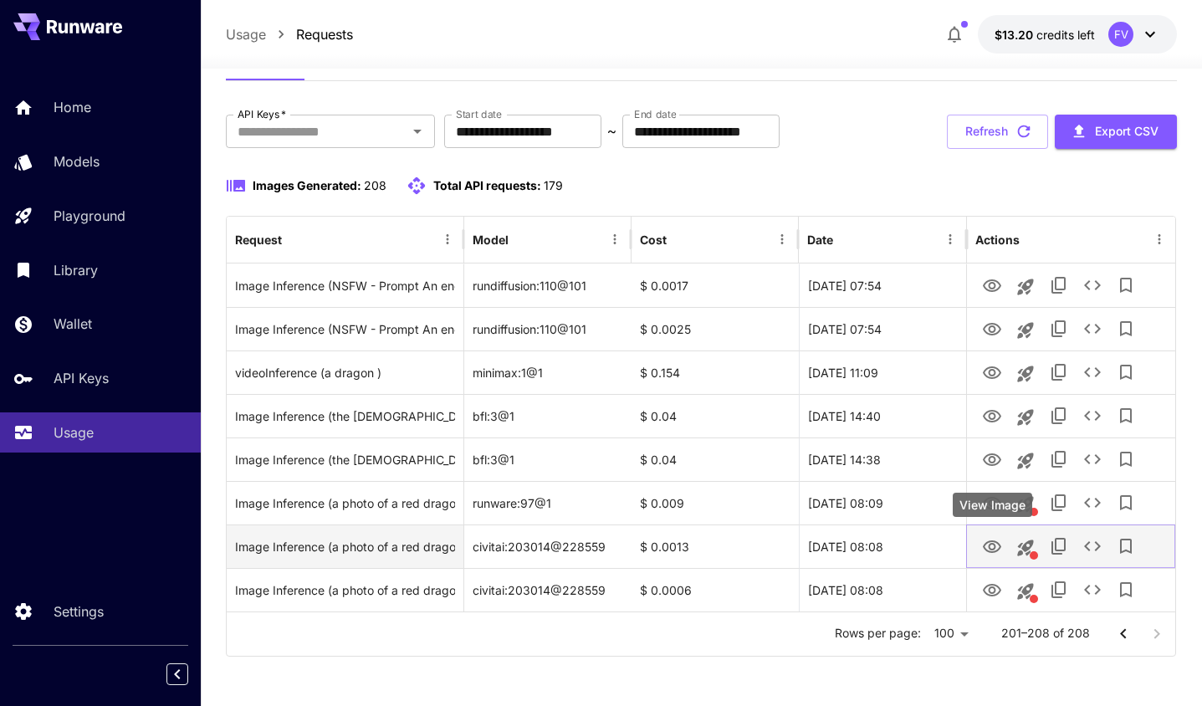
click at [994, 546] on icon "View Image" at bounding box center [992, 547] width 20 height 20
